Goal: Find specific page/section: Find specific page/section

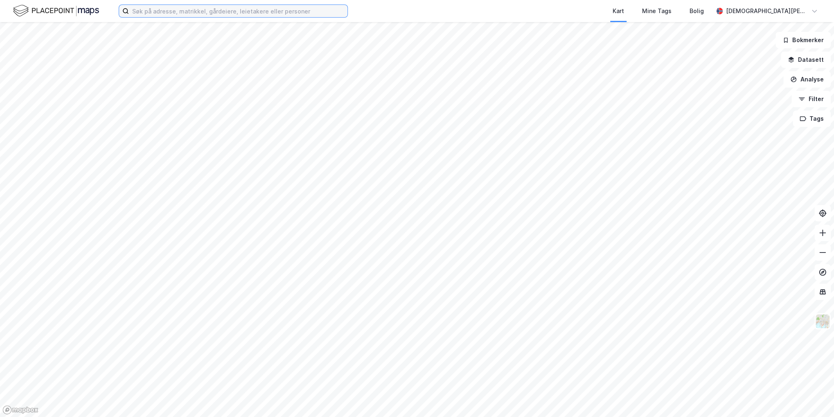
click at [233, 12] on input at bounding box center [238, 11] width 218 height 12
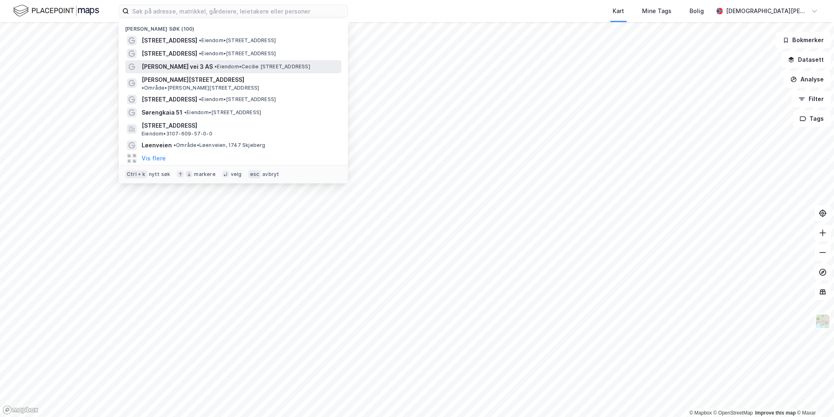
click at [213, 63] on span "[PERSON_NAME] vei 3 AS" at bounding box center [177, 67] width 71 height 10
